Goal: Check status

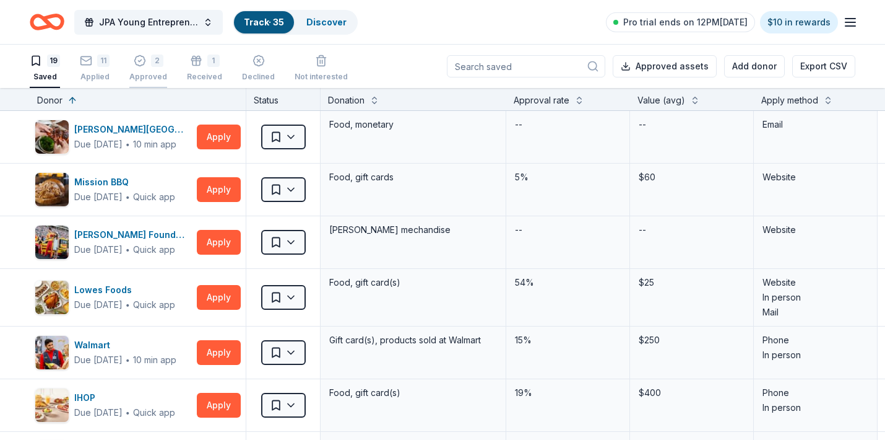
click at [141, 60] on icon "button" at bounding box center [140, 60] width 12 height 12
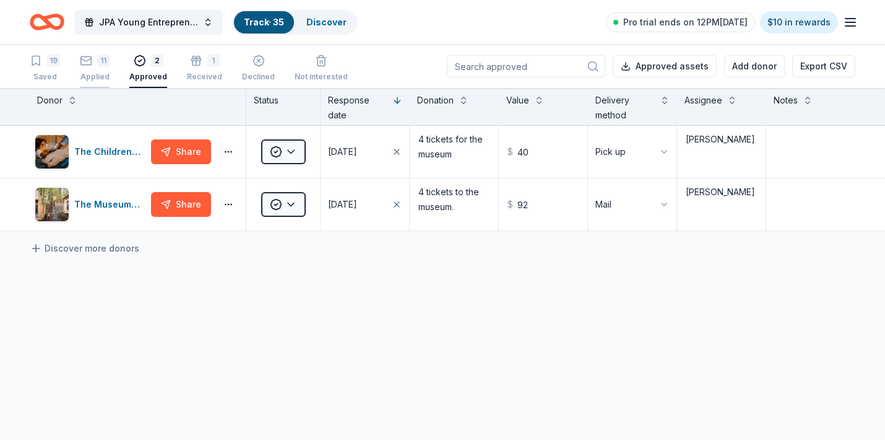
click at [88, 63] on icon "button" at bounding box center [86, 60] width 12 height 12
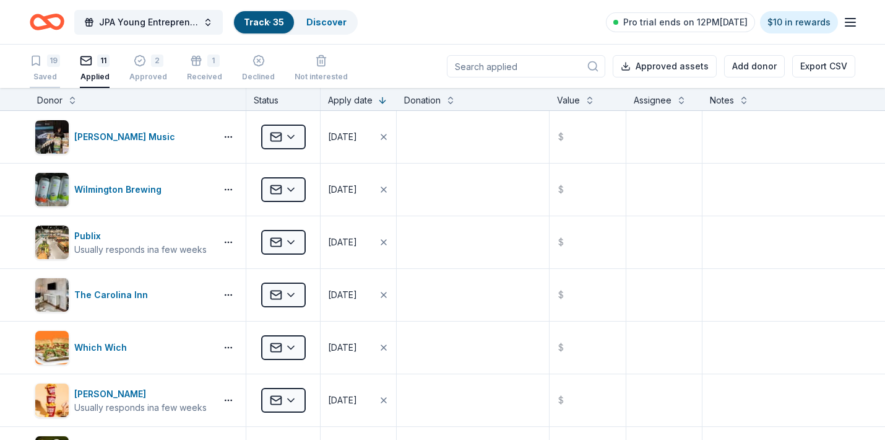
click at [38, 62] on icon "button" at bounding box center [36, 60] width 12 height 12
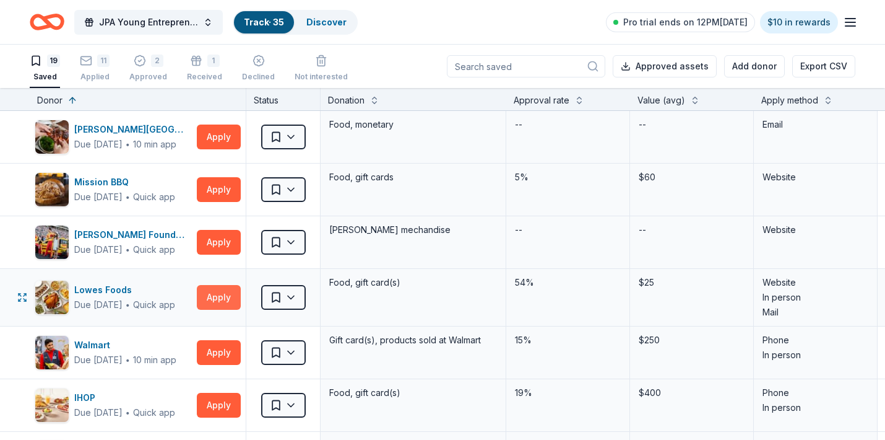
click at [224, 295] on button "Apply" at bounding box center [219, 297] width 44 height 25
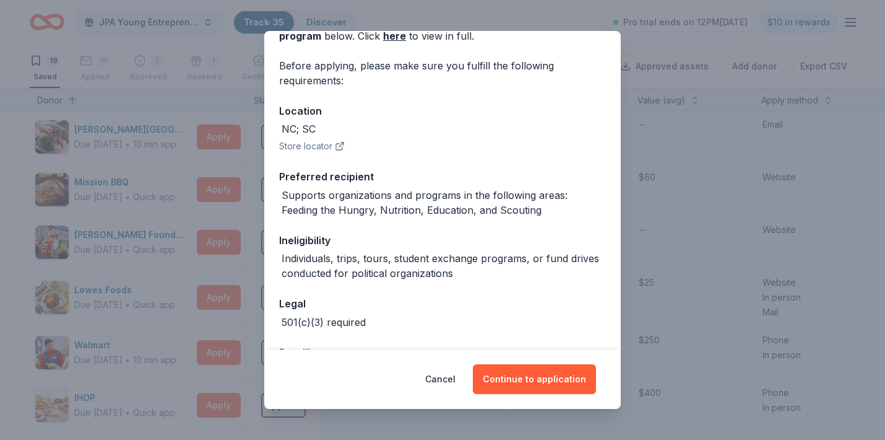
scroll to position [76, 0]
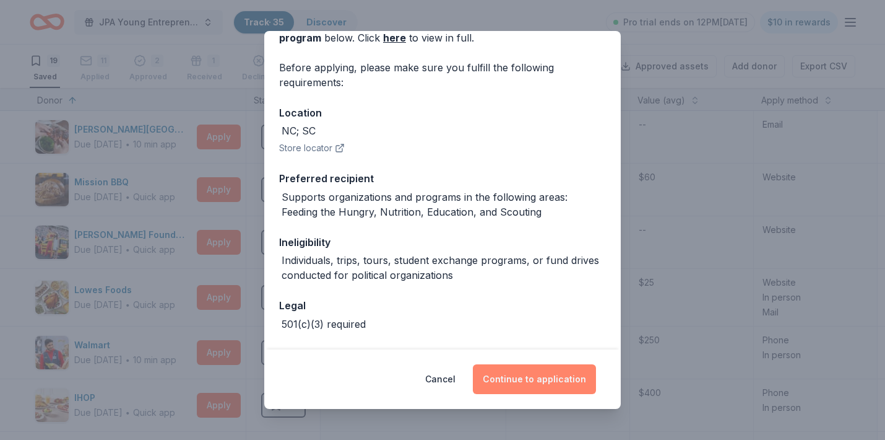
click at [552, 381] on button "Continue to application" at bounding box center [534, 379] width 123 height 30
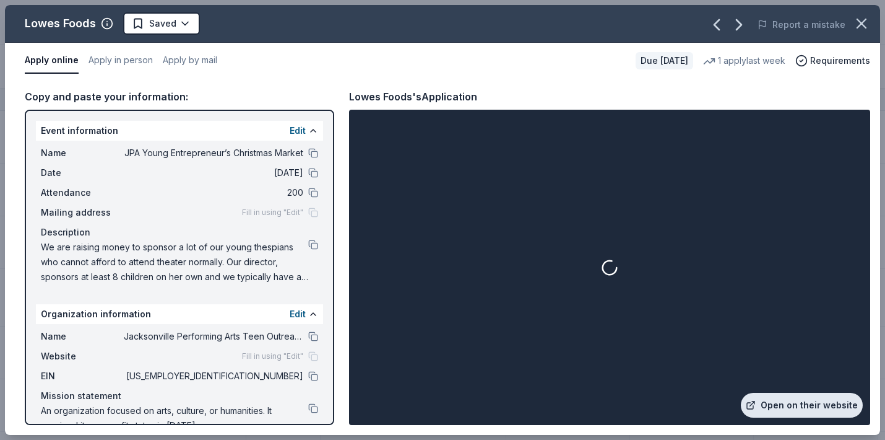
click at [799, 406] on link "Open on their website" at bounding box center [802, 405] width 122 height 25
